Goal: Task Accomplishment & Management: Complete application form

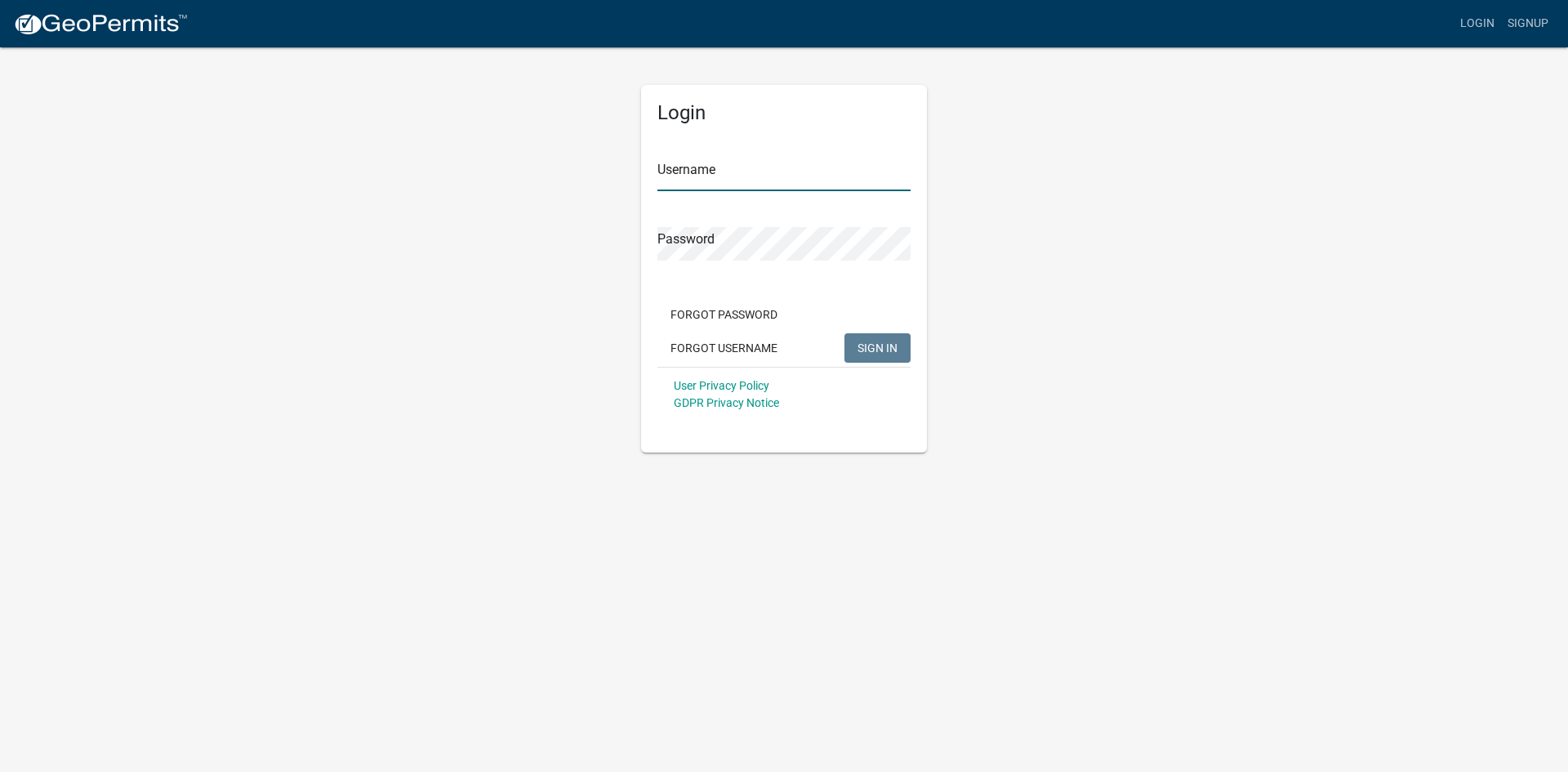
type input "[EMAIL_ADDRESS][DOMAIN_NAME]"
click at [873, 341] on span "SIGN IN" at bounding box center [876, 347] width 40 height 14
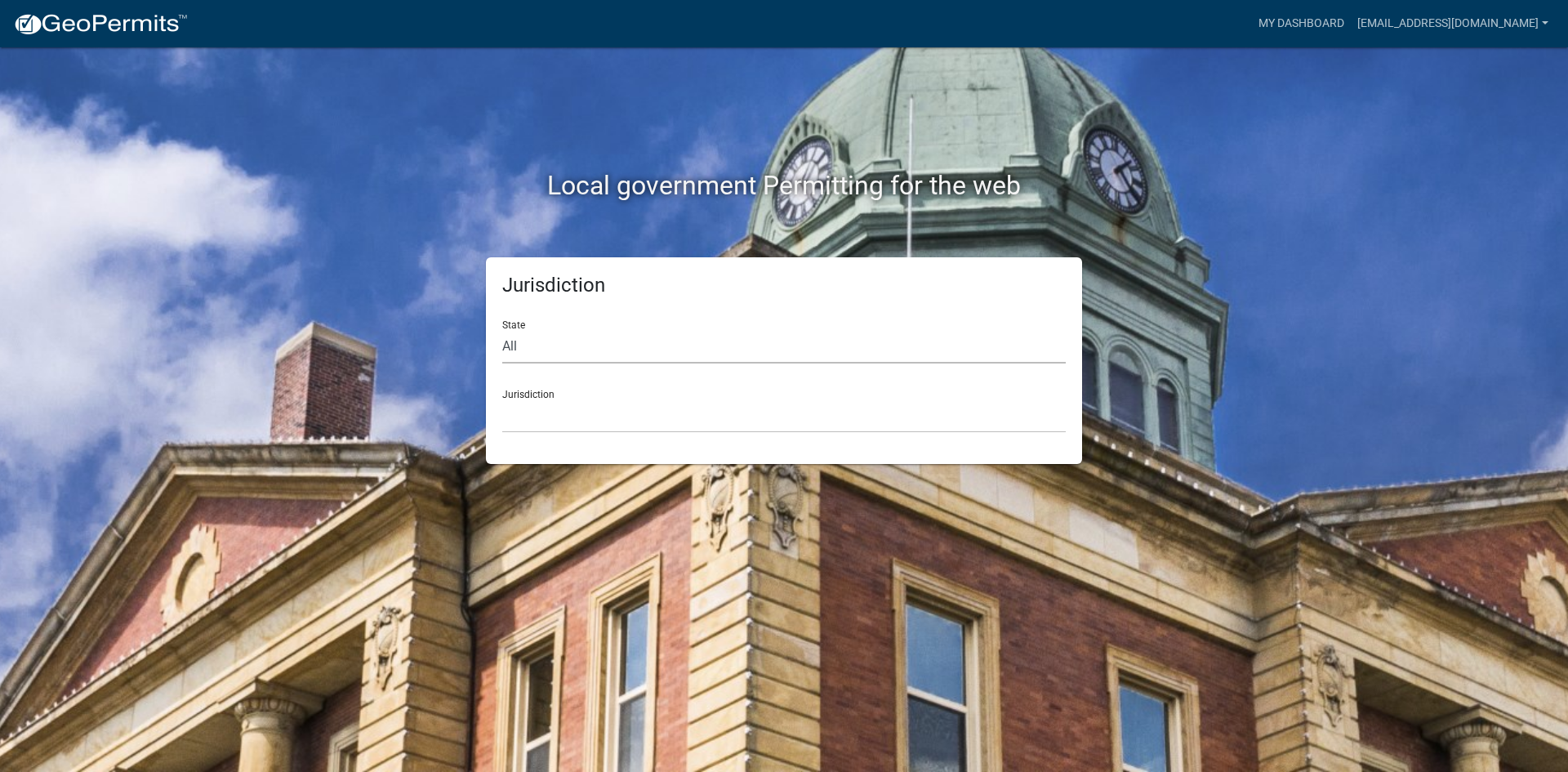
click at [564, 353] on select "All [US_STATE] [US_STATE] [US_STATE] [US_STATE] [US_STATE] [US_STATE] [US_STATE…" at bounding box center [784, 346] width 563 height 34
select select "[US_STATE]"
click at [502, 329] on select "All [US_STATE] [US_STATE] [US_STATE] [US_STATE] [US_STATE] [US_STATE] [US_STATE…" at bounding box center [784, 346] width 563 height 34
click at [561, 420] on select "[GEOGRAPHIC_DATA], [US_STATE] [GEOGRAPHIC_DATA], [US_STATE] [GEOGRAPHIC_DATA], …" at bounding box center [784, 415] width 563 height 34
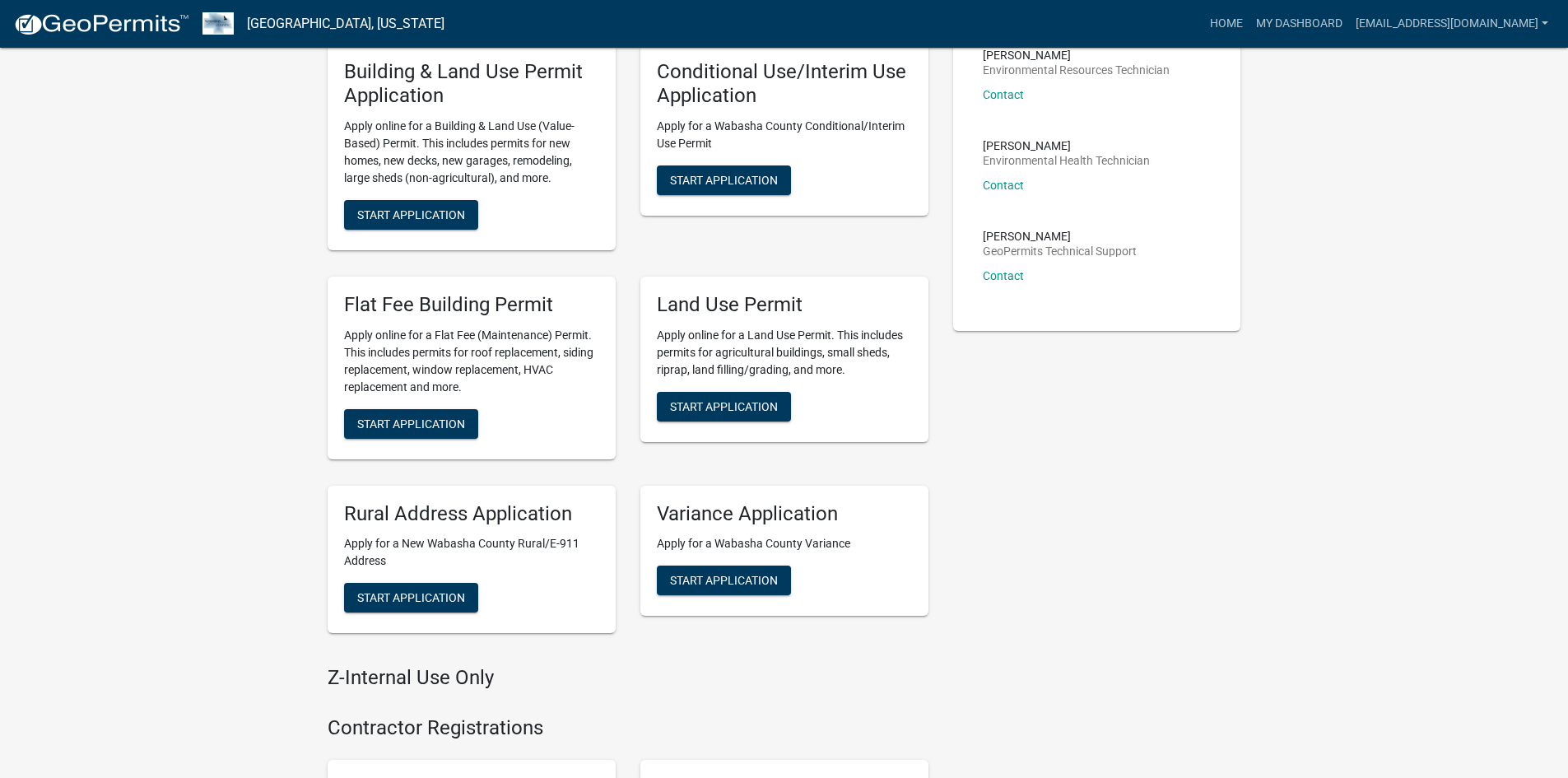
scroll to position [412, 0]
click at [441, 416] on span "Start Application" at bounding box center [411, 423] width 108 height 14
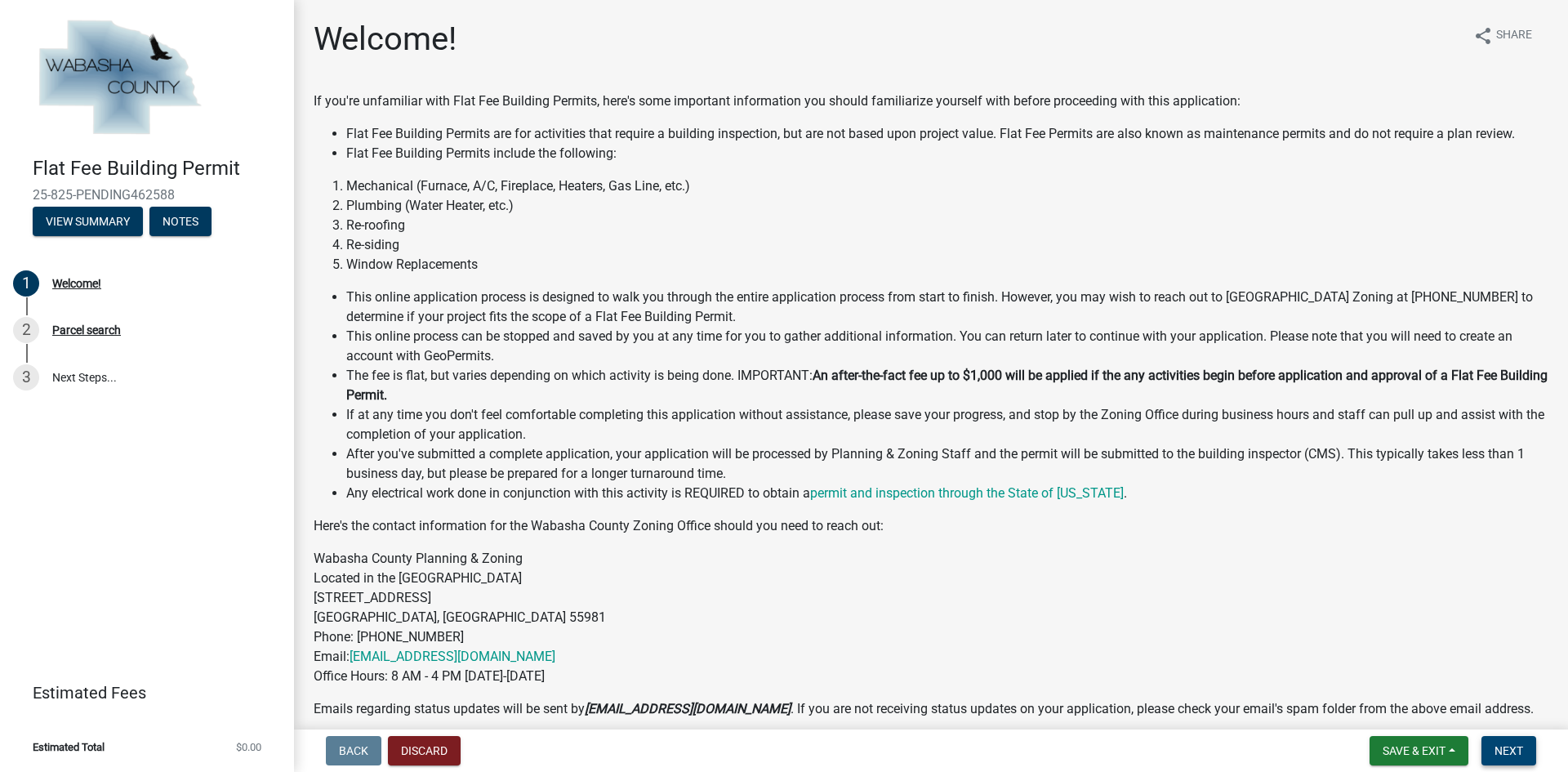
click at [1501, 753] on span "Next" at bounding box center [1509, 751] width 29 height 14
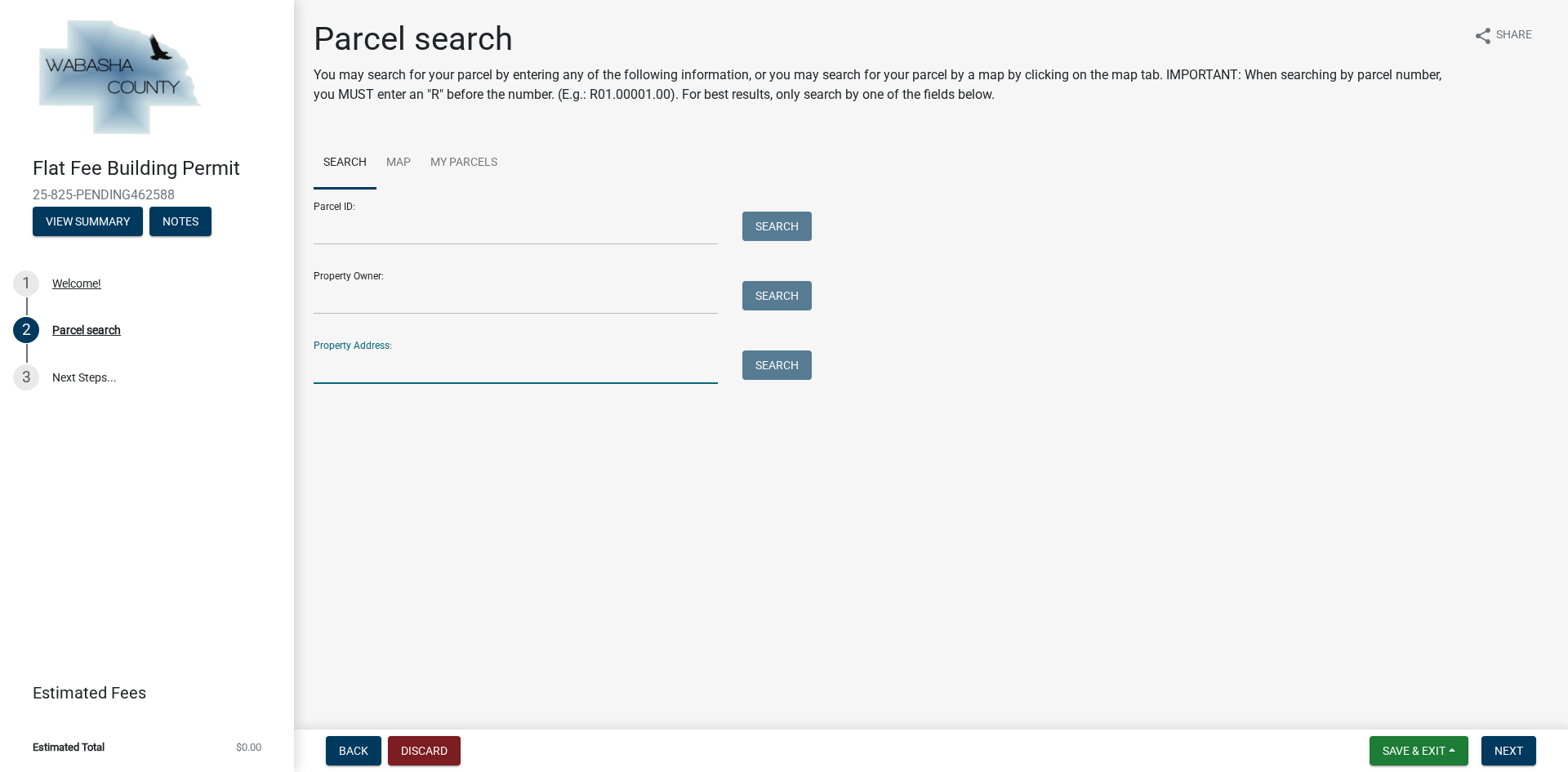
click at [370, 359] on input "Property Address:" at bounding box center [516, 367] width 404 height 34
type input "605 main"
click at [748, 364] on button "Search" at bounding box center [777, 365] width 70 height 29
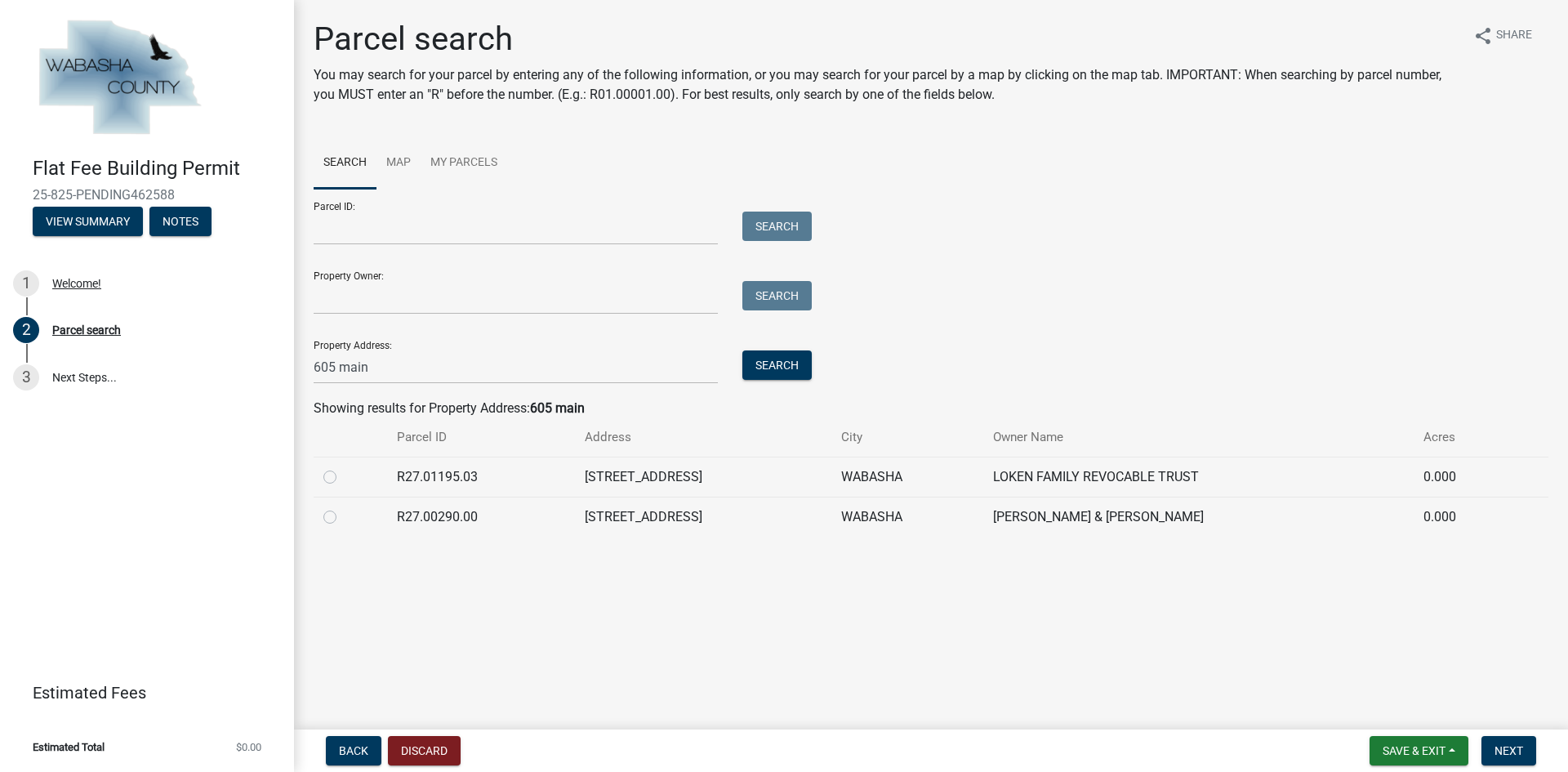
click at [343, 507] on label at bounding box center [343, 507] width 0 height 0
click at [343, 518] on input "radio" at bounding box center [348, 512] width 11 height 11
radio input "true"
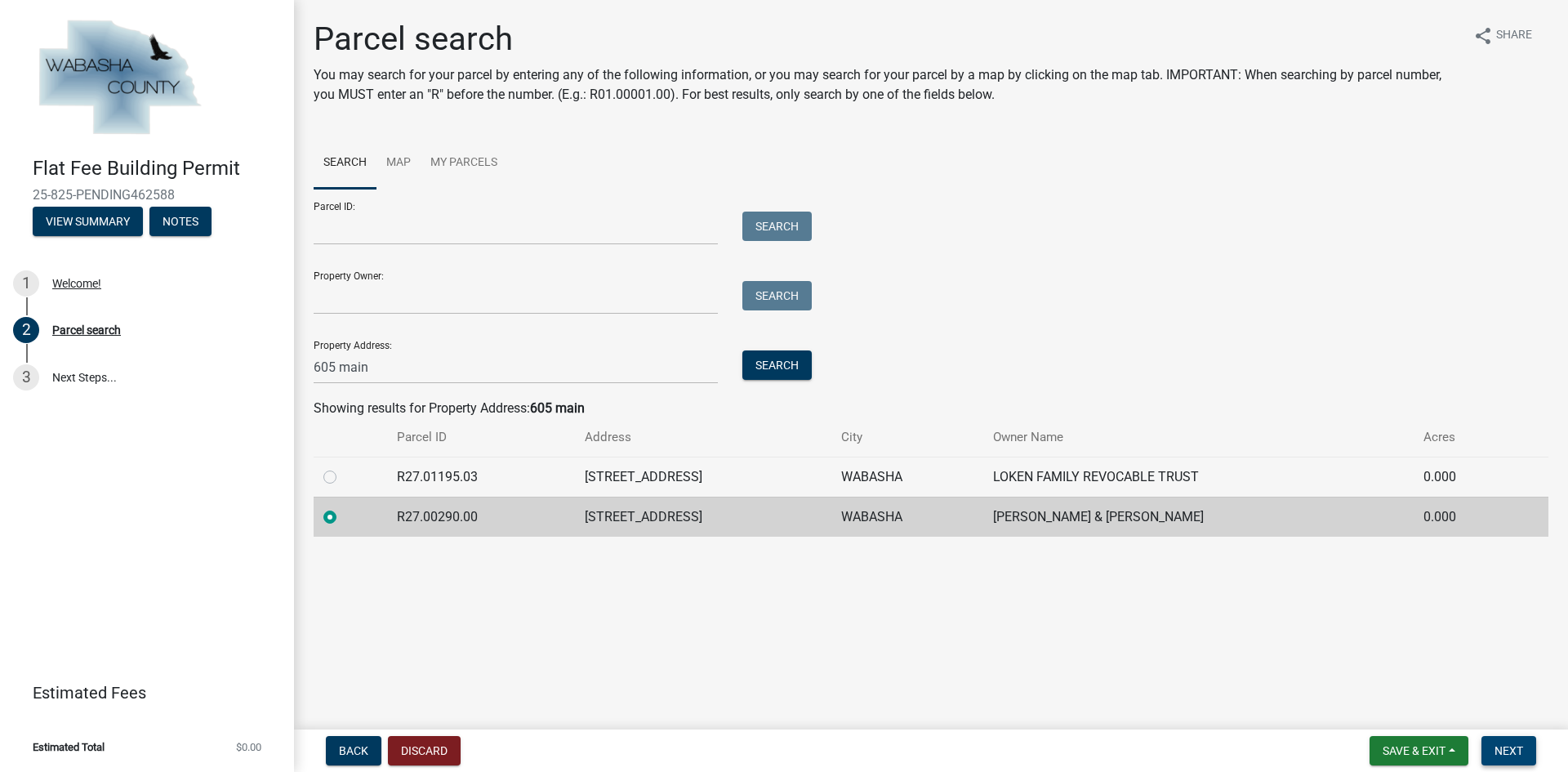
click at [1500, 753] on span "Next" at bounding box center [1509, 751] width 29 height 14
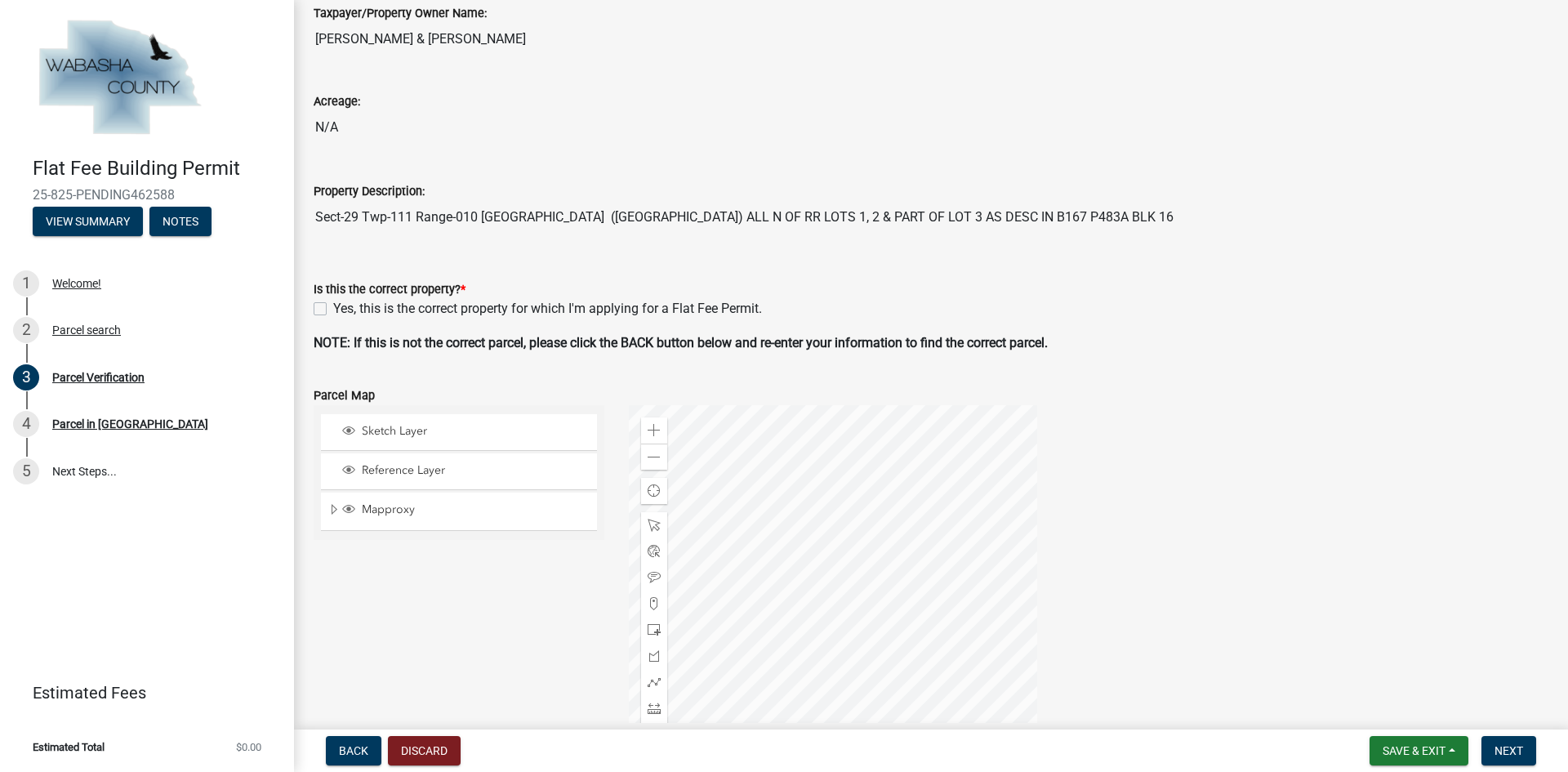
scroll to position [245, 0]
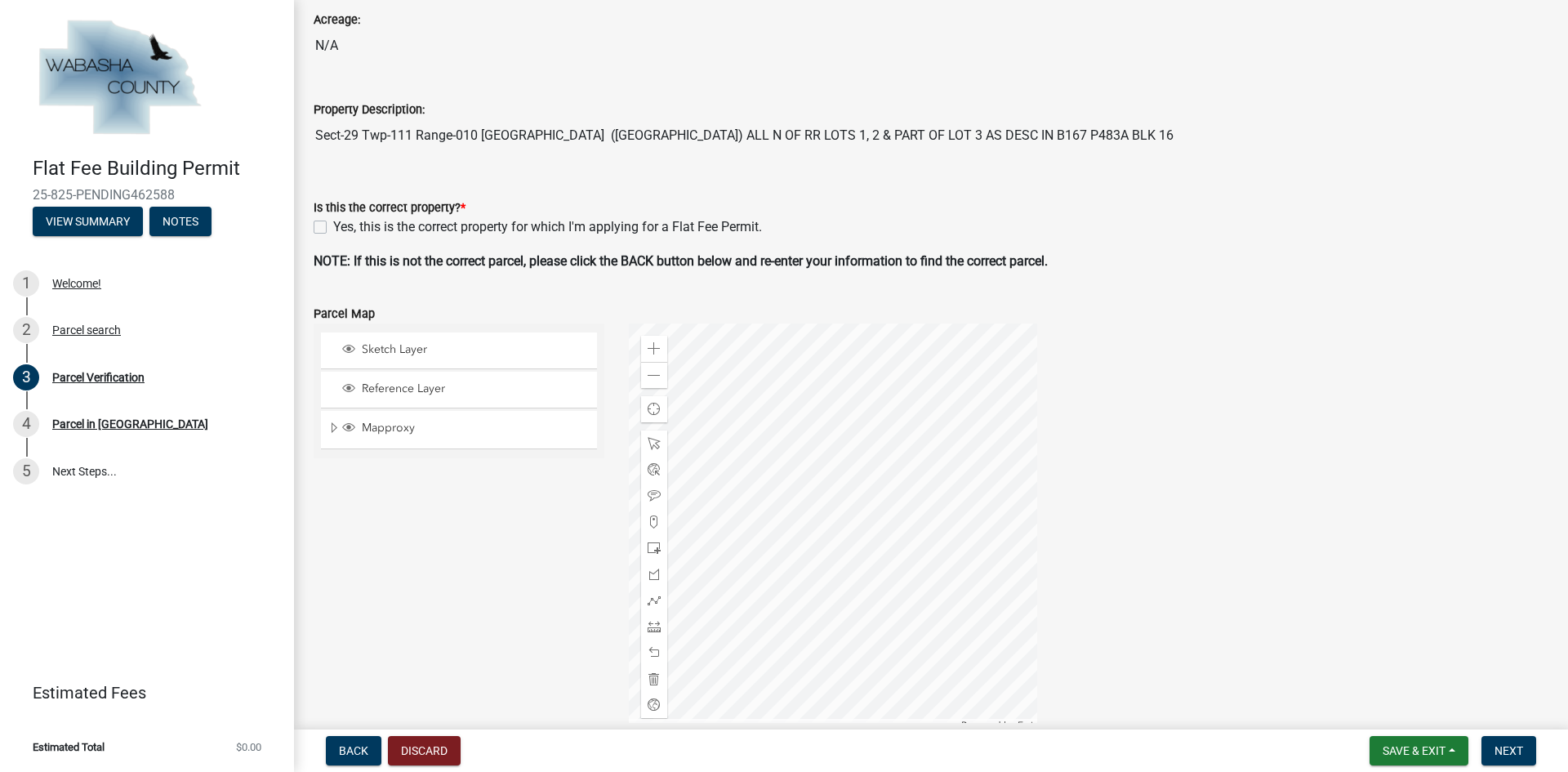
click at [327, 224] on div "Yes, this is the correct property for which I'm applying for a Flat Fee Permit." at bounding box center [931, 227] width 1235 height 19
click at [333, 229] on label "Yes, this is the correct property for which I'm applying for a Flat Fee Permit." at bounding box center [548, 227] width 429 height 19
click at [333, 228] on input "Yes, this is the correct property for which I'm applying for a Flat Fee Permit." at bounding box center [338, 222] width 11 height 11
checkbox input "true"
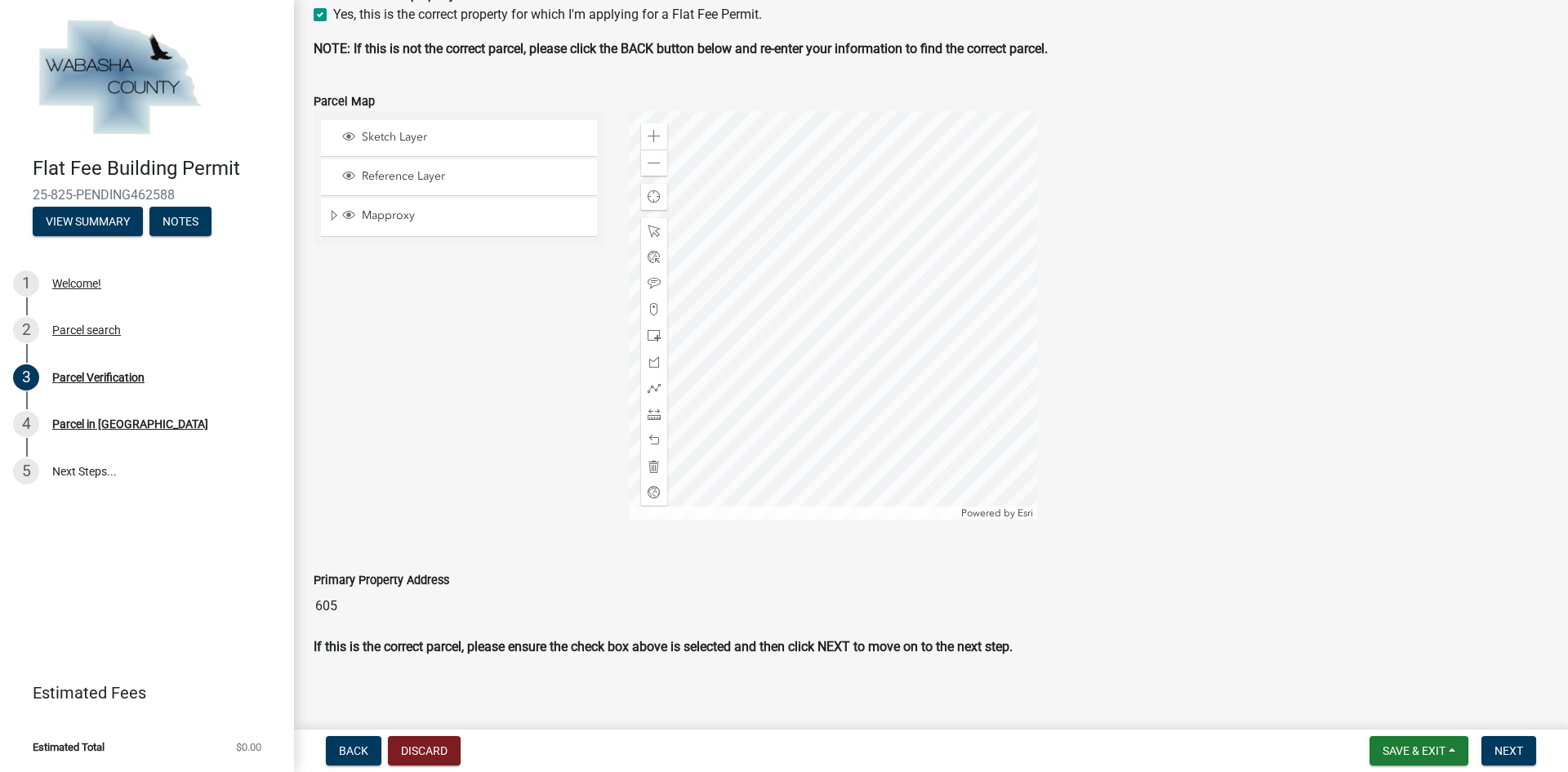
scroll to position [468, 0]
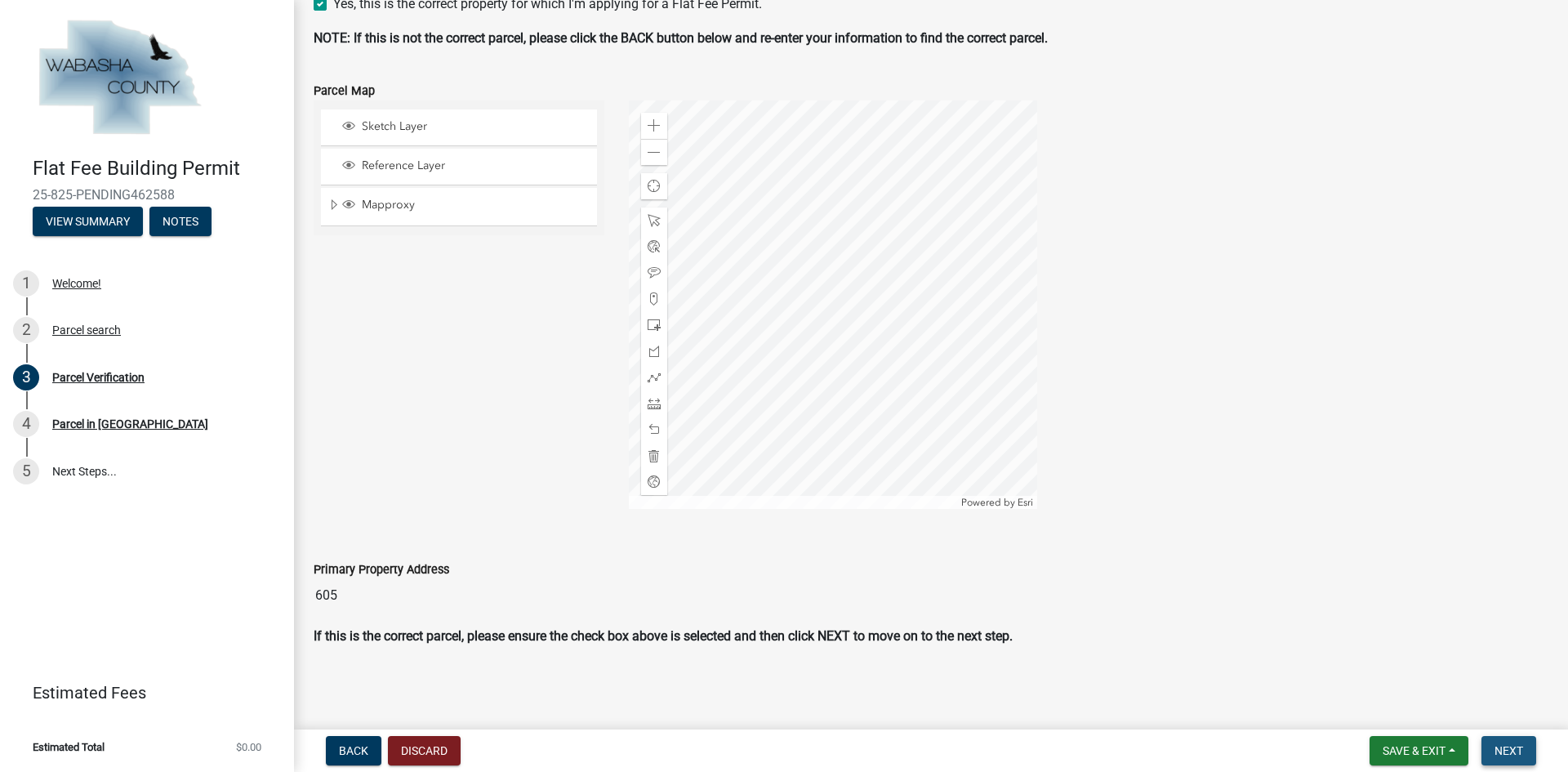
click at [1499, 751] on span "Next" at bounding box center [1509, 751] width 29 height 14
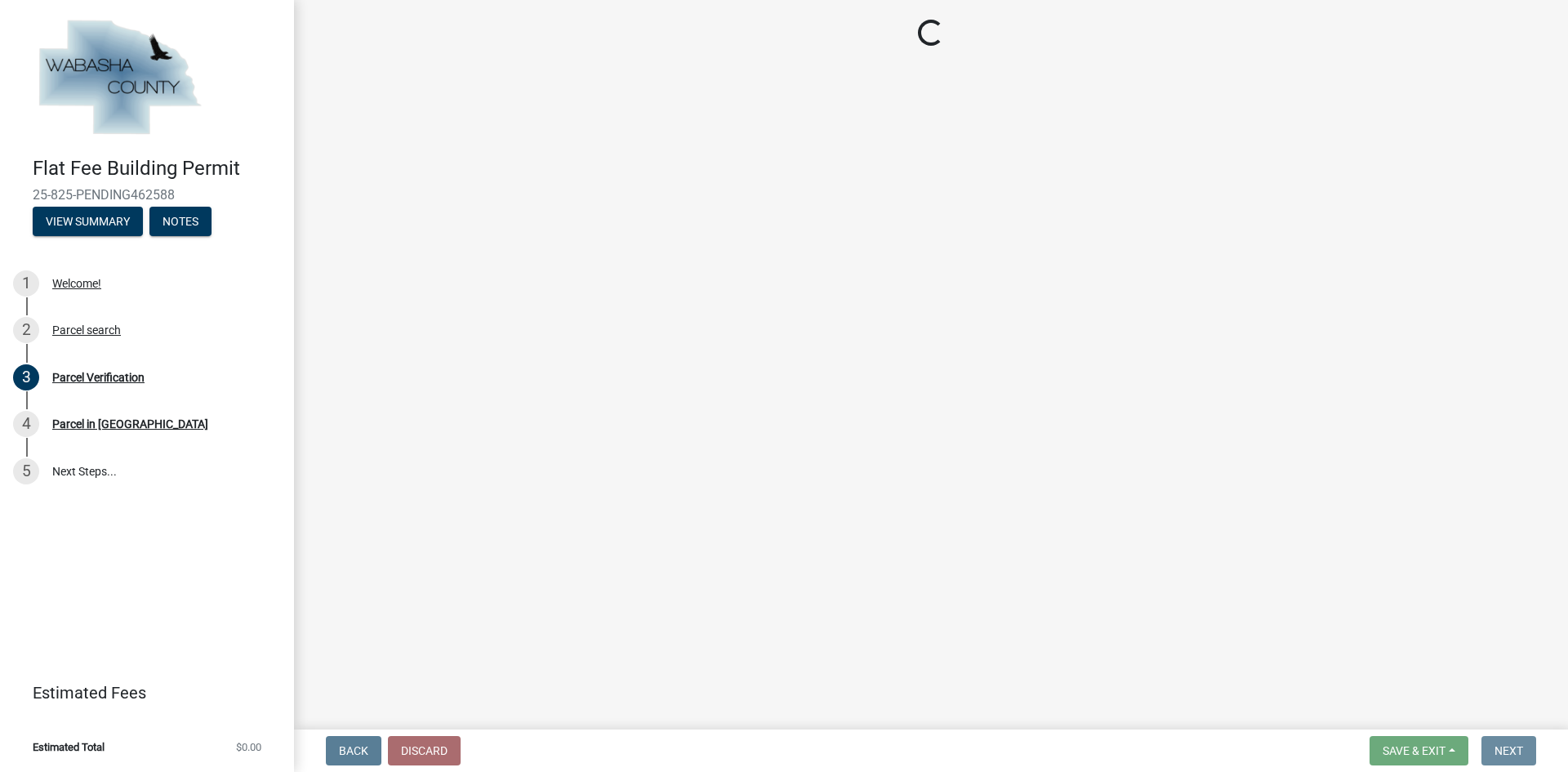
scroll to position [0, 0]
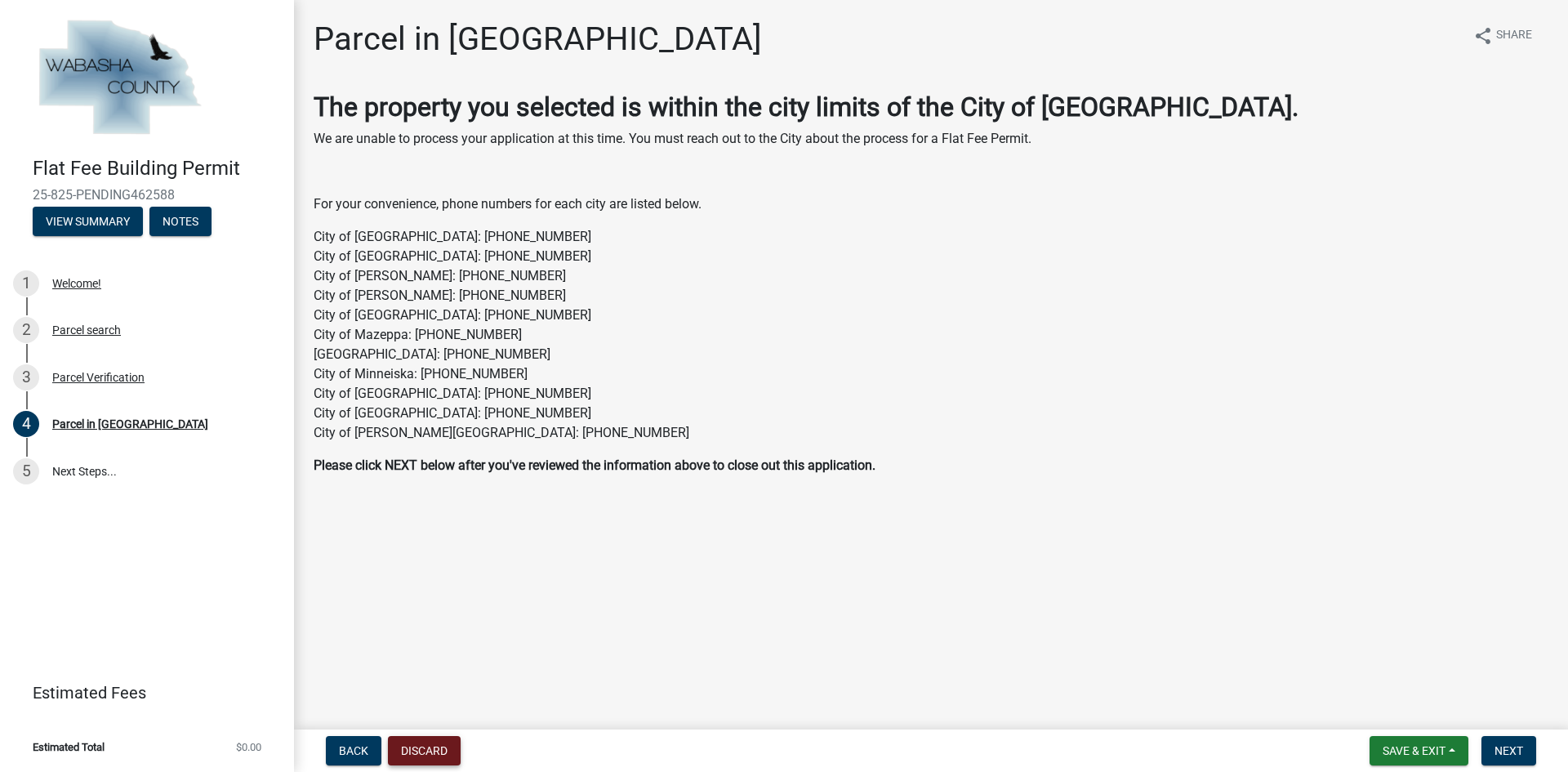
click at [451, 750] on button "Discard" at bounding box center [423, 751] width 72 height 29
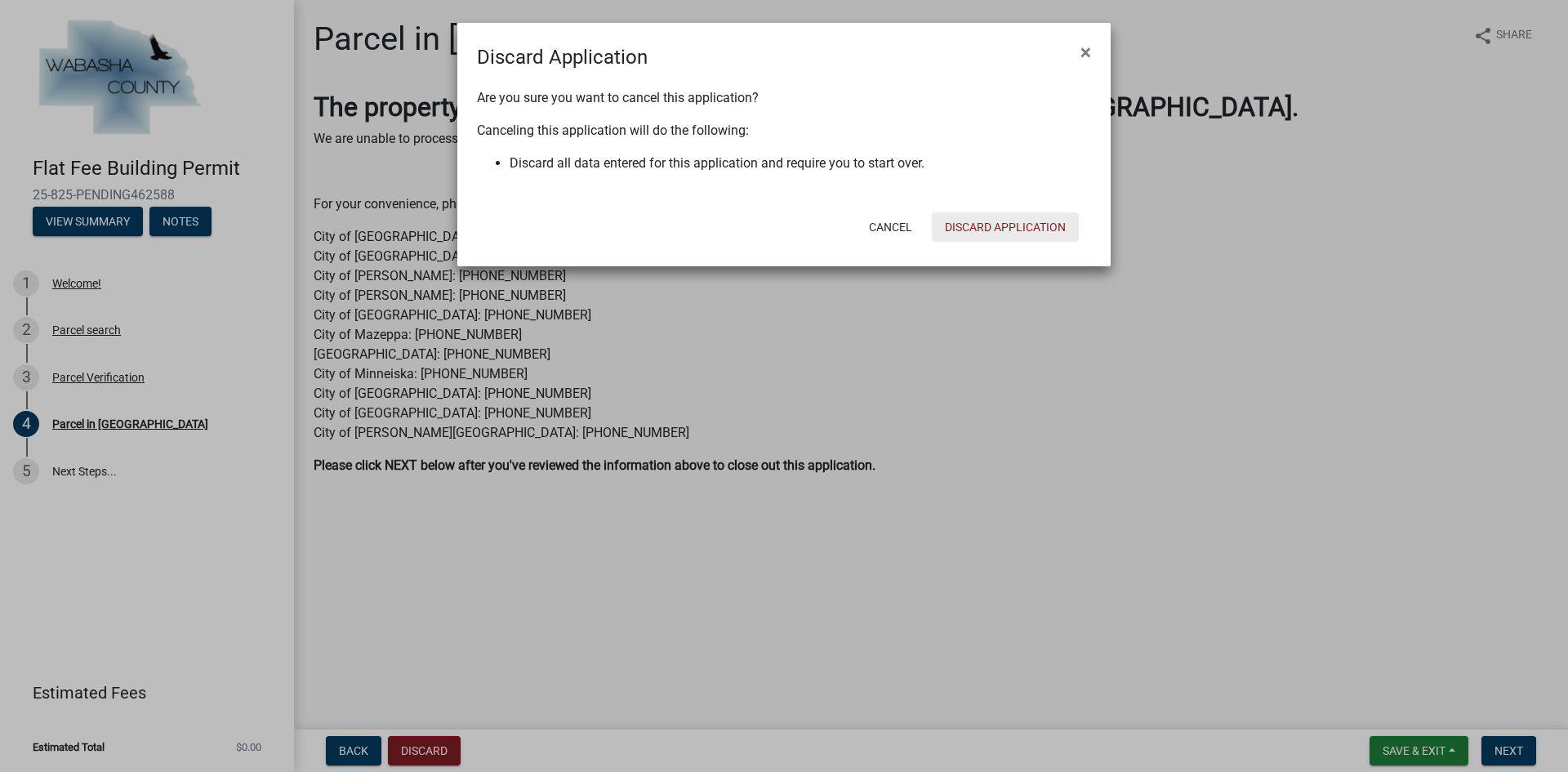
click at [979, 222] on button "Discard Application" at bounding box center [1005, 227] width 147 height 29
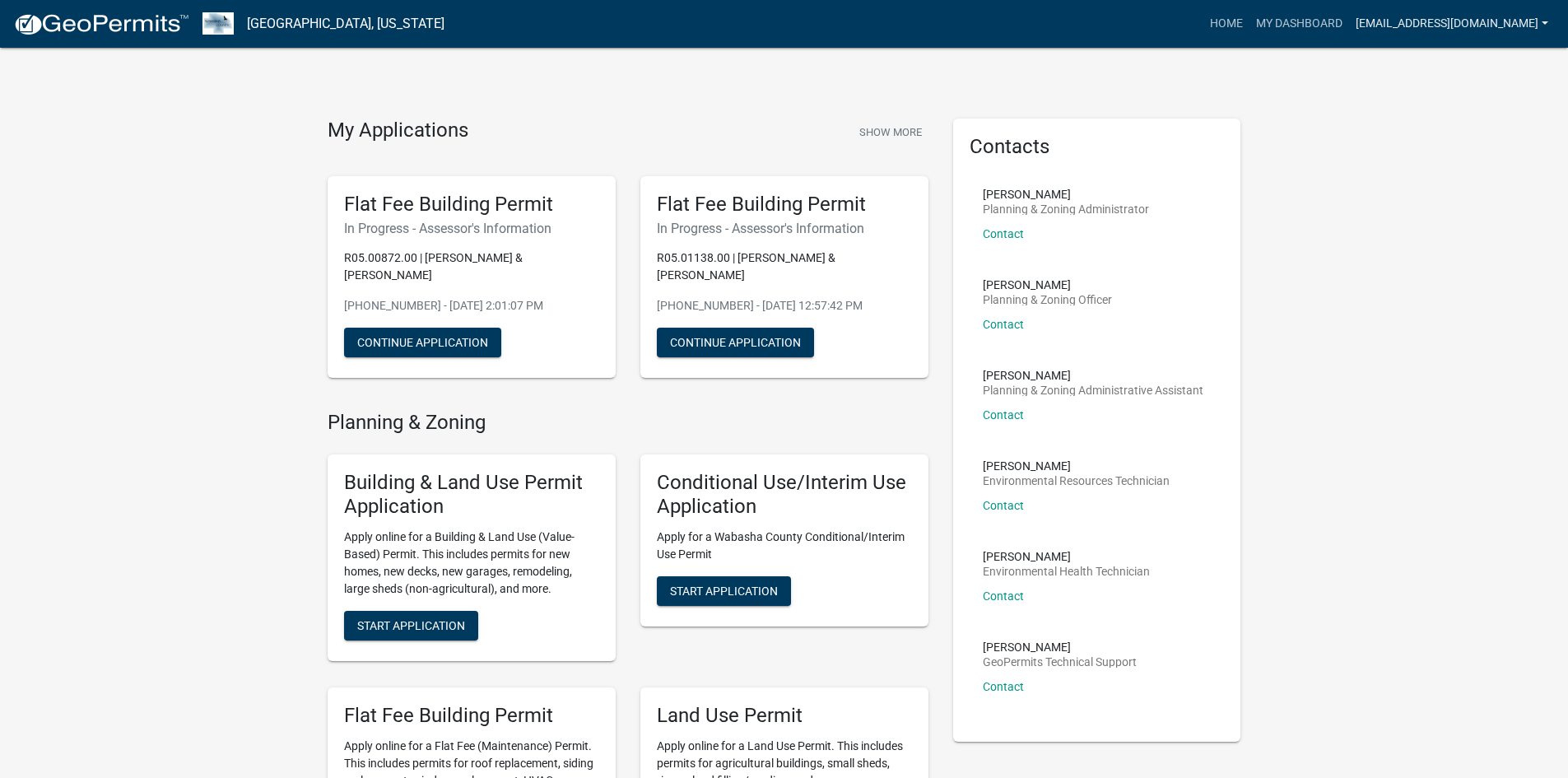
click at [1437, 19] on link "[EMAIL_ADDRESS][DOMAIN_NAME]" at bounding box center [1451, 23] width 205 height 31
click at [1452, 134] on link "Logout" at bounding box center [1488, 121] width 131 height 40
